Goal: Task Accomplishment & Management: Manage account settings

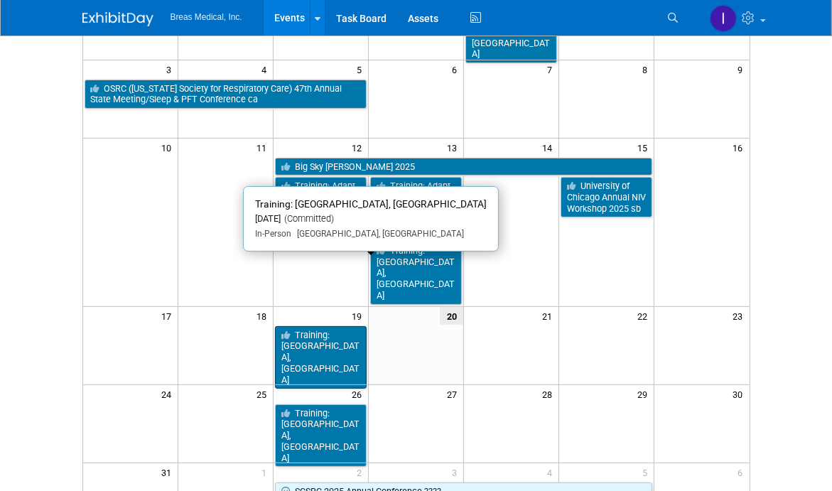
scroll to position [284, 0]
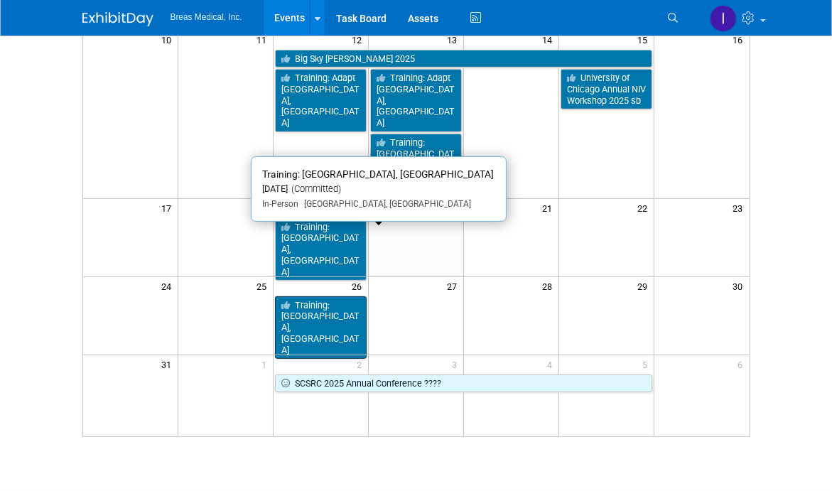
click at [330, 296] on link "Training: [GEOGRAPHIC_DATA], [GEOGRAPHIC_DATA]" at bounding box center [321, 327] width 92 height 63
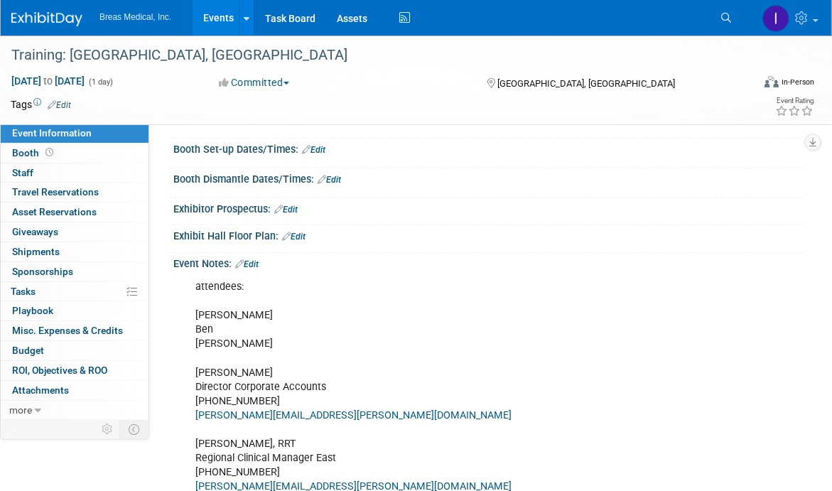
scroll to position [213, 0]
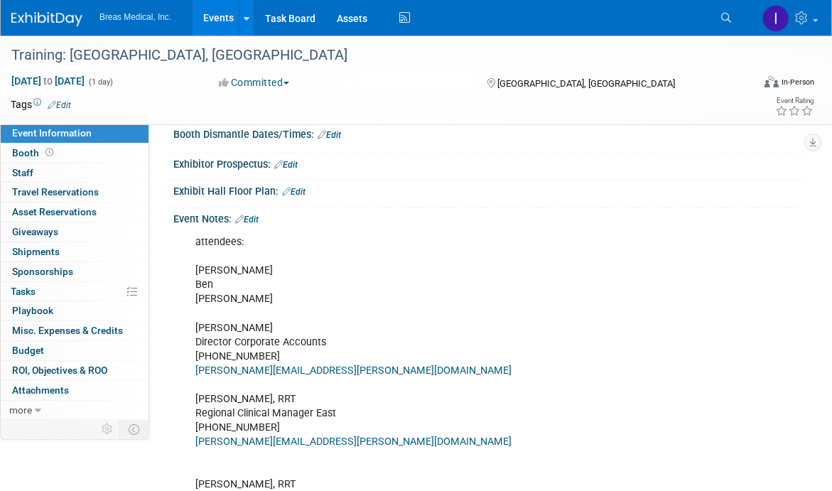
click at [259, 224] on link "Edit" at bounding box center [246, 220] width 23 height 10
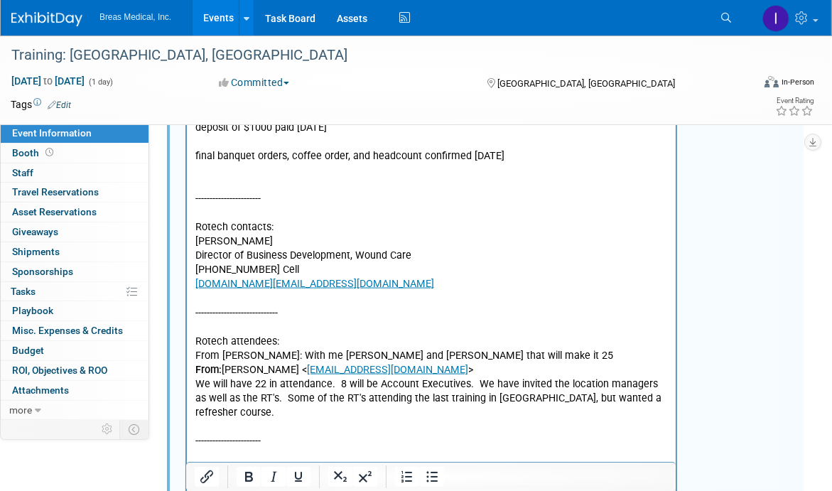
scroll to position [1350, 0]
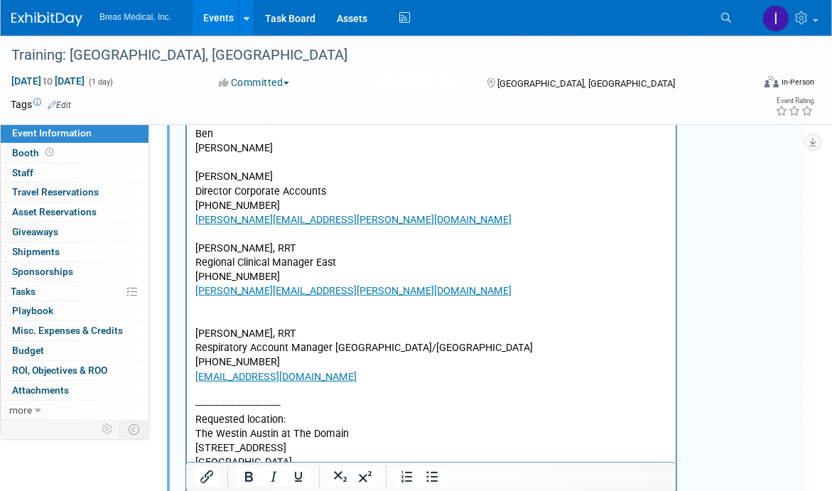
scroll to position [355, 0]
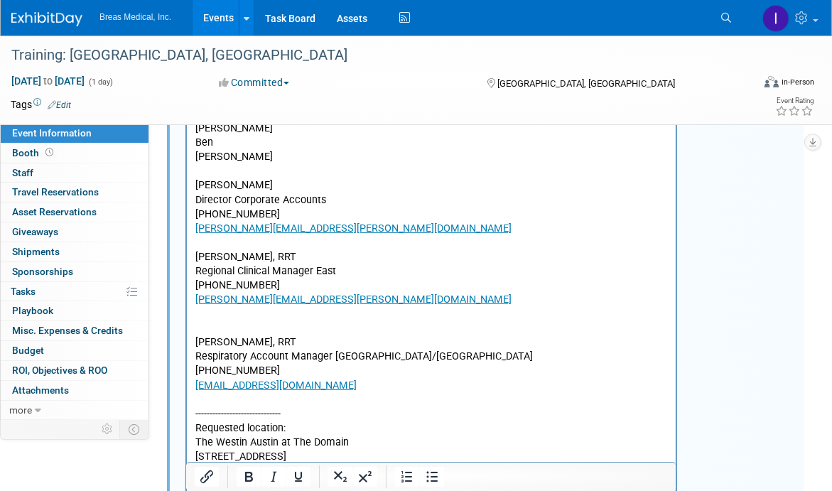
click at [714, 101] on icon "button" at bounding box center [711, 96] width 11 height 10
